Goal: Complete application form

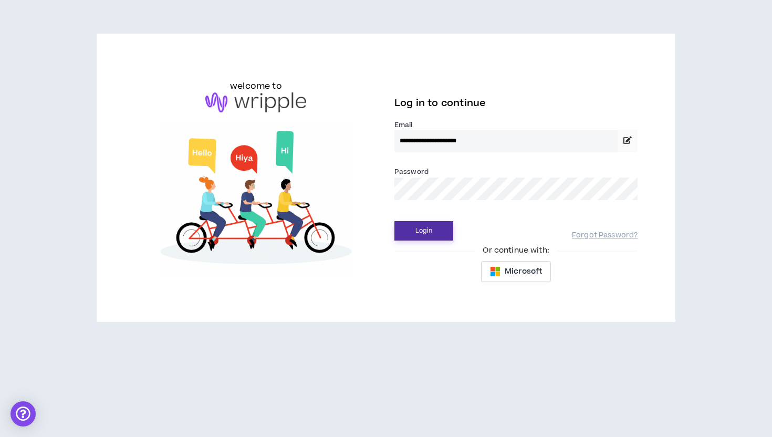
click at [420, 224] on button "Login" at bounding box center [424, 230] width 59 height 19
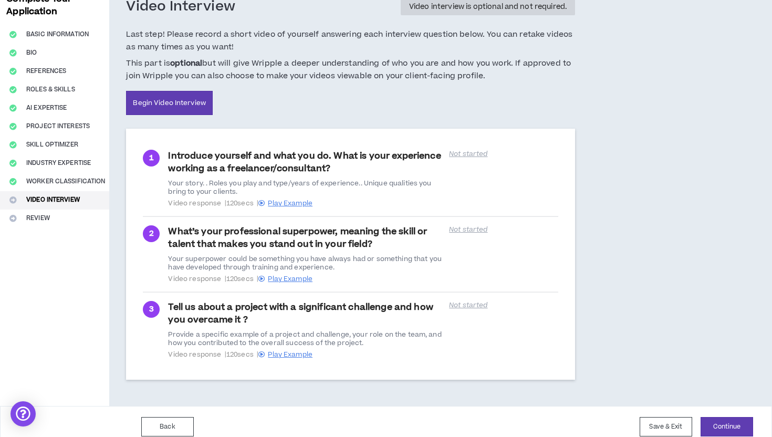
scroll to position [76, 0]
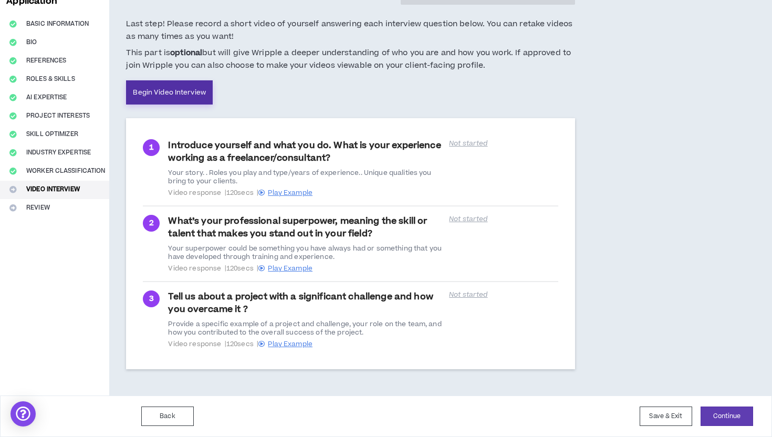
click at [178, 92] on link "Begin Video Interview" at bounding box center [169, 92] width 87 height 24
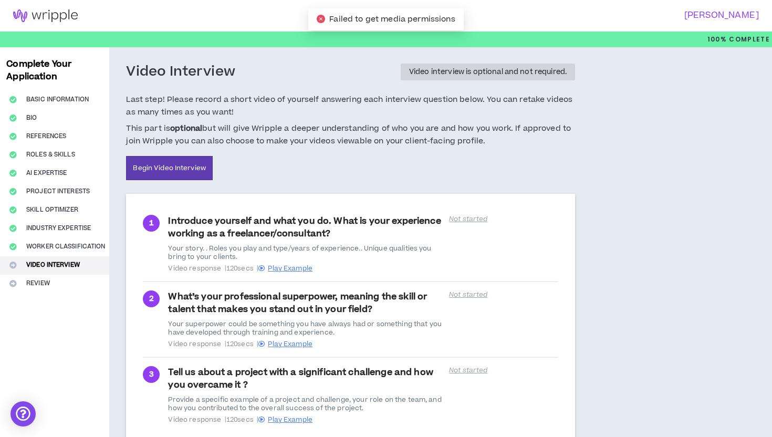
click at [305, 38] on div at bounding box center [386, 40] width 772 height 16
